Goal: Task Accomplishment & Management: Manage account settings

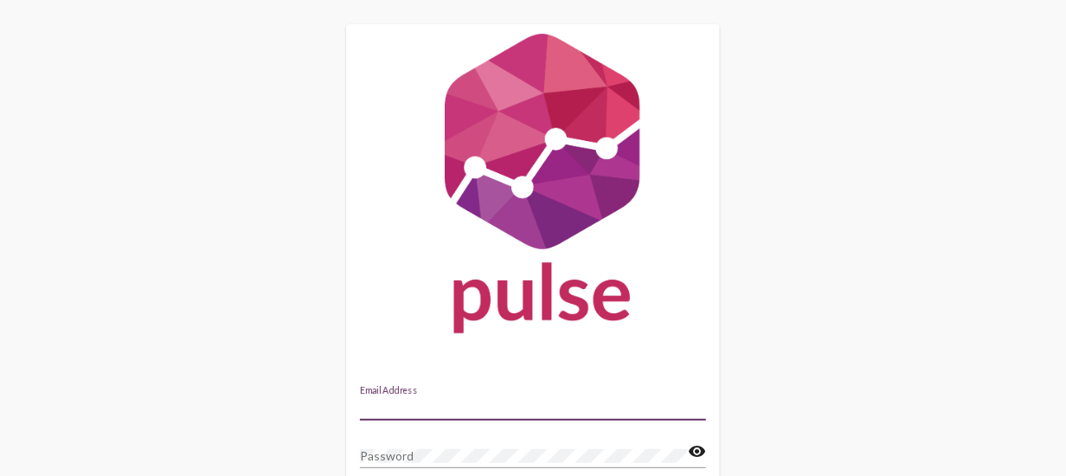
click at [447, 403] on input "Email Address" at bounding box center [533, 408] width 346 height 14
type input "[PERSON_NAME][EMAIL_ADDRESS][DOMAIN_NAME]"
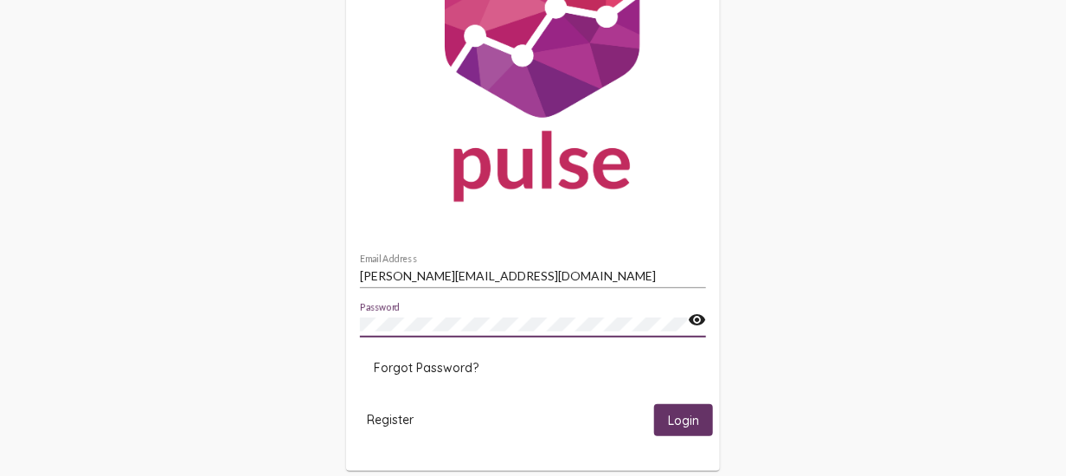
scroll to position [151, 0]
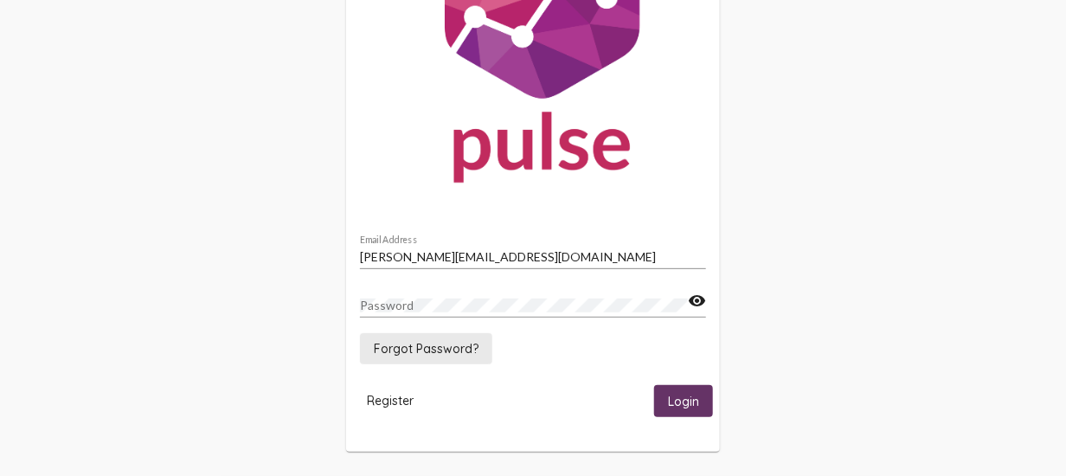
click at [429, 353] on span "Forgot Password?" at bounding box center [426, 349] width 105 height 16
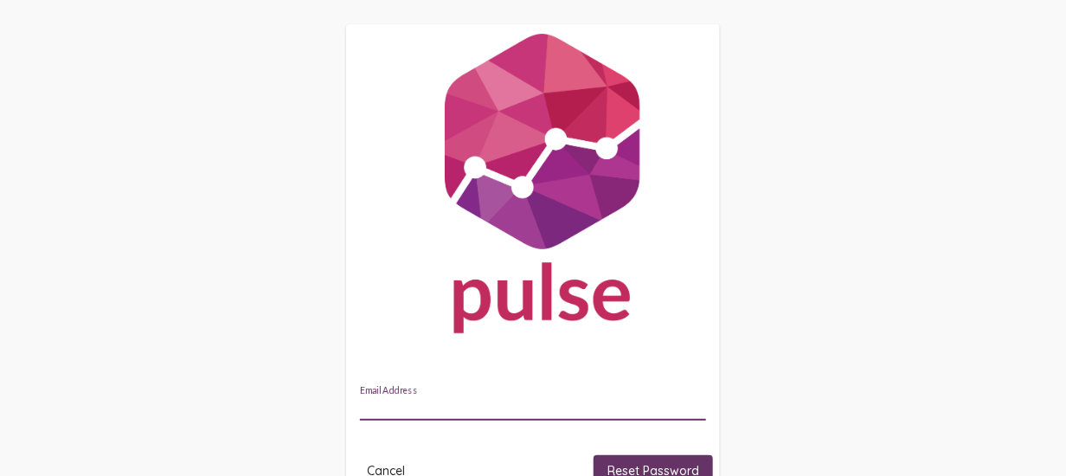
click at [386, 406] on input "Email Address" at bounding box center [533, 408] width 346 height 14
type input "[PERSON_NAME][EMAIL_ADDRESS][DOMAIN_NAME]"
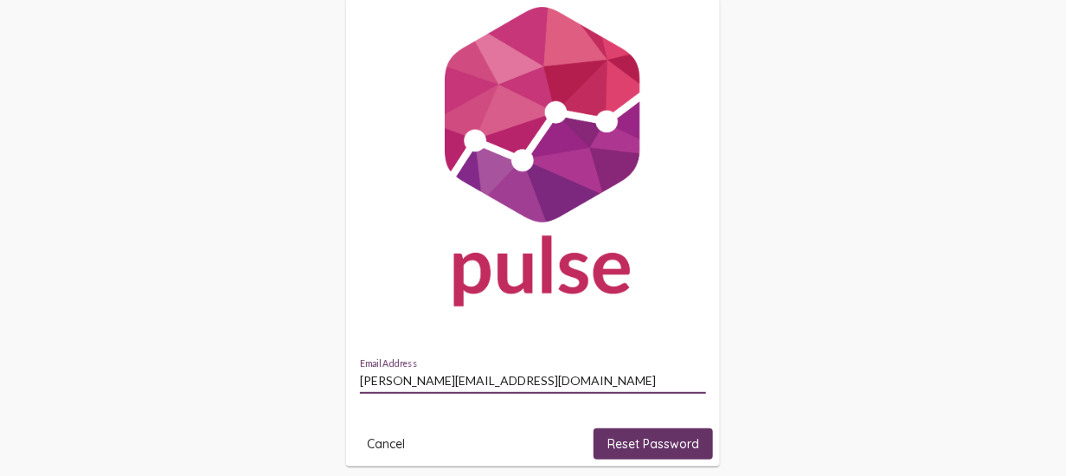
scroll to position [42, 0]
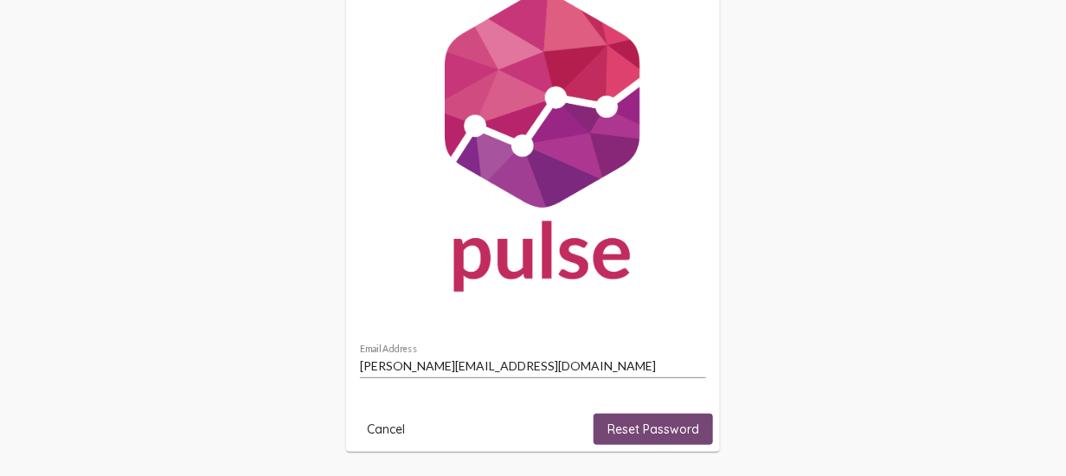
click at [621, 430] on span "Reset Password" at bounding box center [654, 429] width 92 height 16
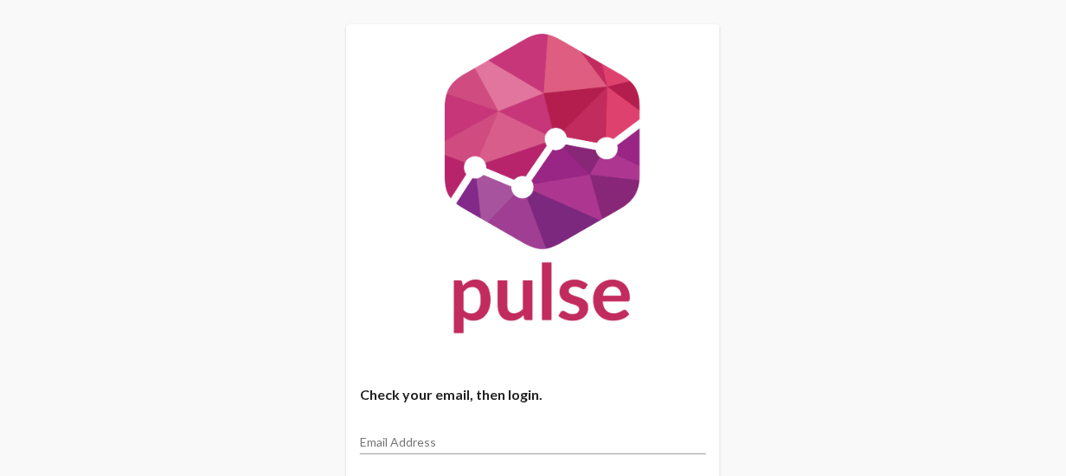
drag, startPoint x: 488, startPoint y: 445, endPoint x: 498, endPoint y: 438, distance: 11.8
click at [488, 445] on input "Email Address" at bounding box center [533, 442] width 346 height 14
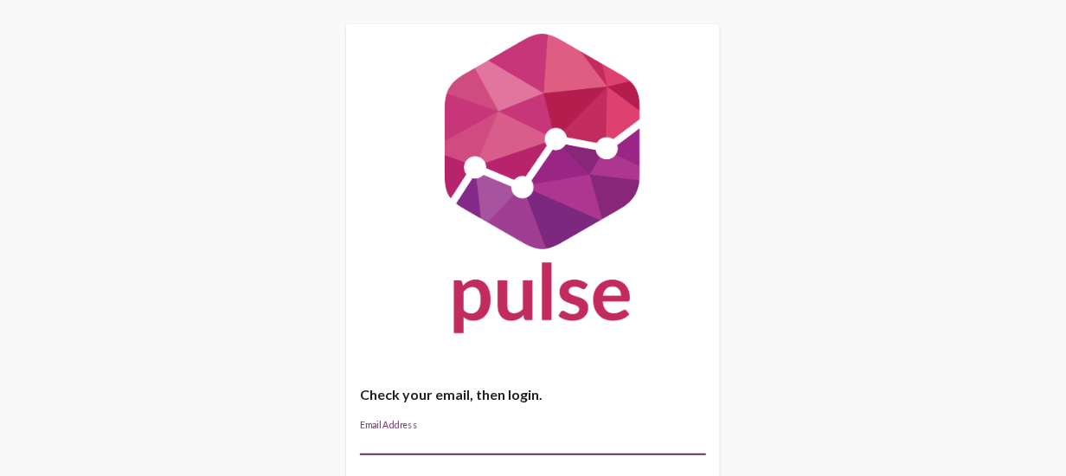
type input "[PERSON_NAME][EMAIL_ADDRESS][DOMAIN_NAME]"
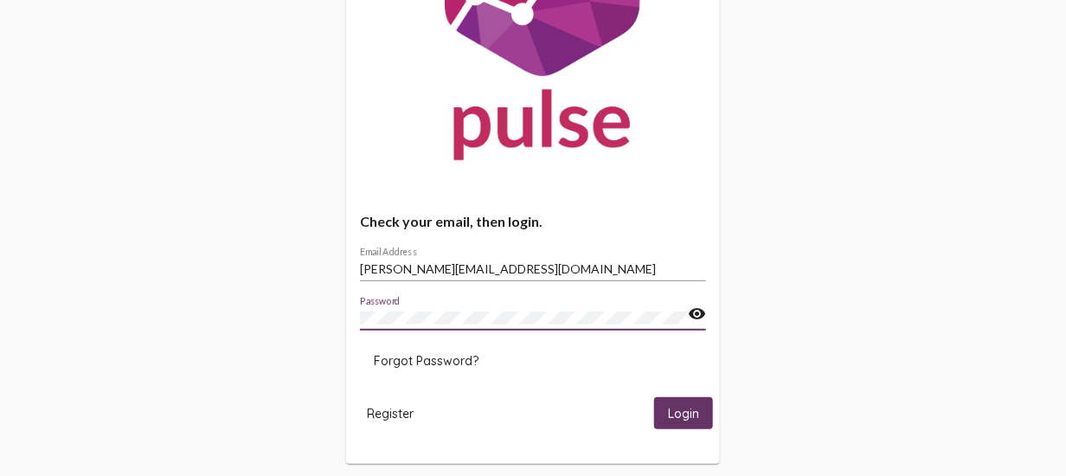
click at [675, 410] on span "Login" at bounding box center [683, 414] width 31 height 16
